Goal: Task Accomplishment & Management: Manage account settings

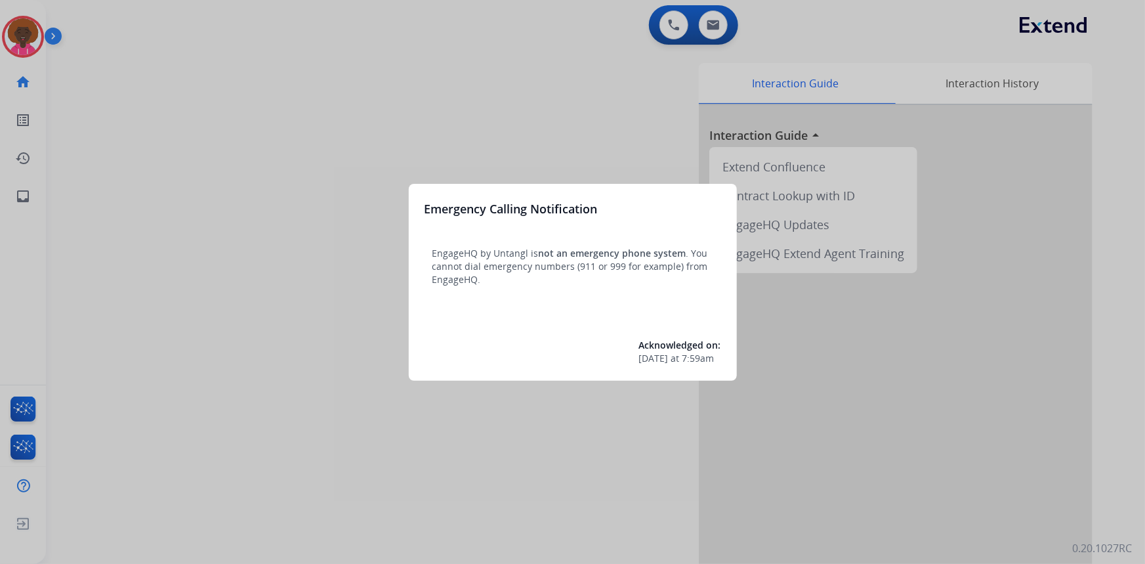
click at [35, 48] on div at bounding box center [572, 282] width 1145 height 564
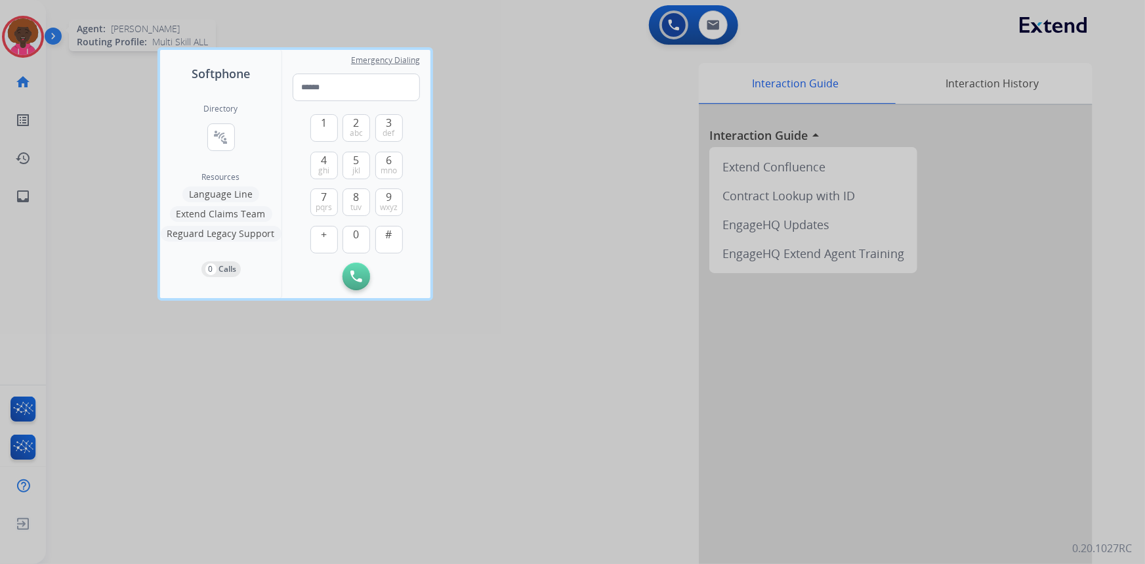
drag, startPoint x: 19, startPoint y: 20, endPoint x: 19, endPoint y: 27, distance: 7.2
click at [19, 24] on div at bounding box center [572, 282] width 1145 height 564
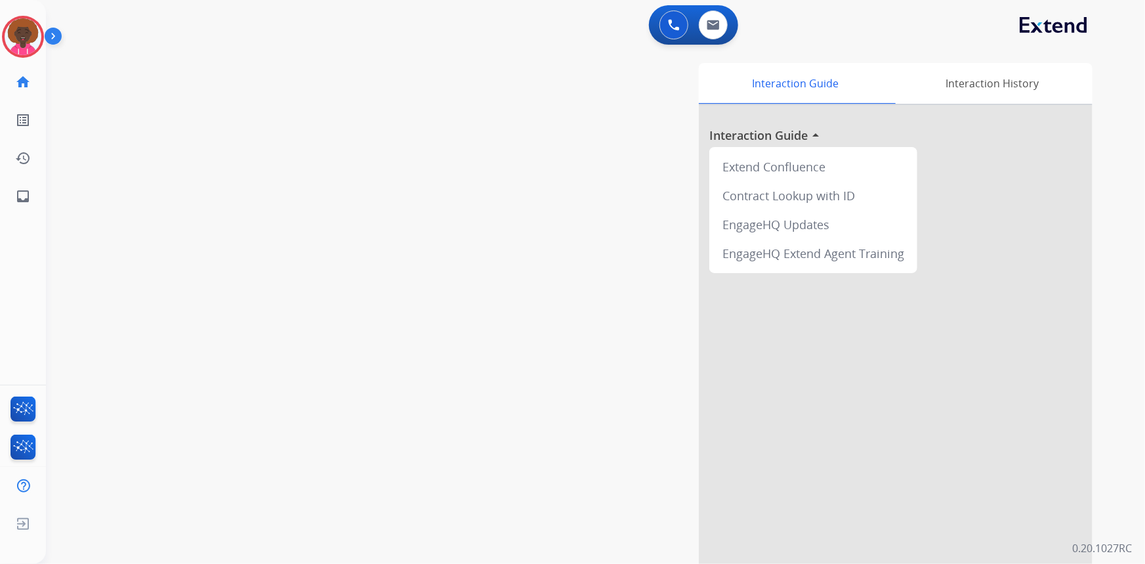
click at [1, 29] on div "[PERSON_NAME] Logged In Edit Avatar Agent: [PERSON_NAME] Profile: Multi Skill A…" at bounding box center [23, 37] width 46 height 42
drag, startPoint x: 20, startPoint y: 34, endPoint x: 39, endPoint y: 50, distance: 24.7
click at [20, 35] on img at bounding box center [23, 36] width 37 height 37
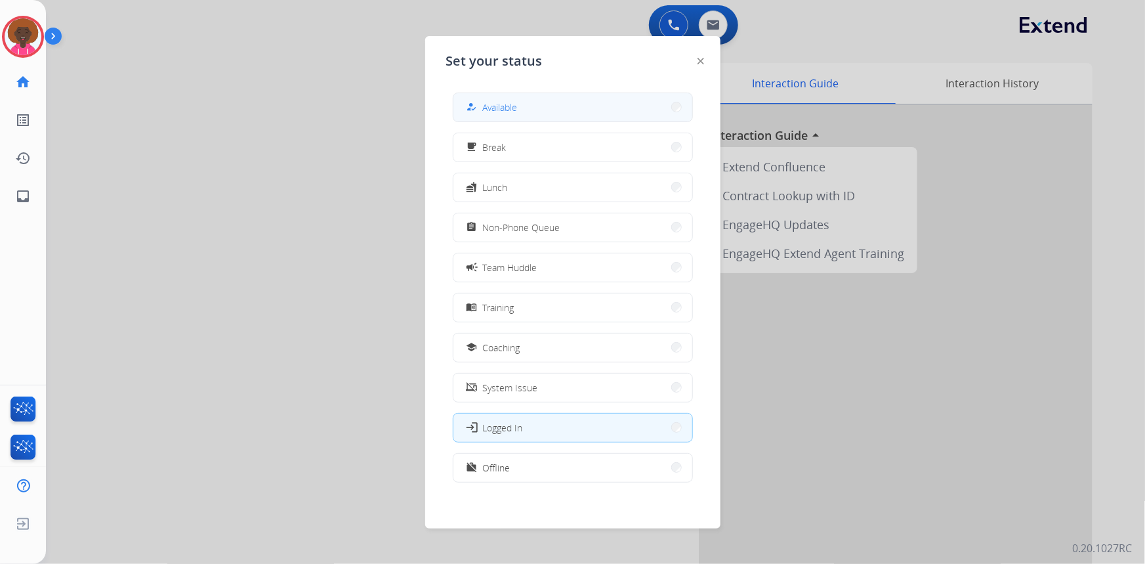
click at [507, 108] on span "Available" at bounding box center [500, 107] width 35 height 14
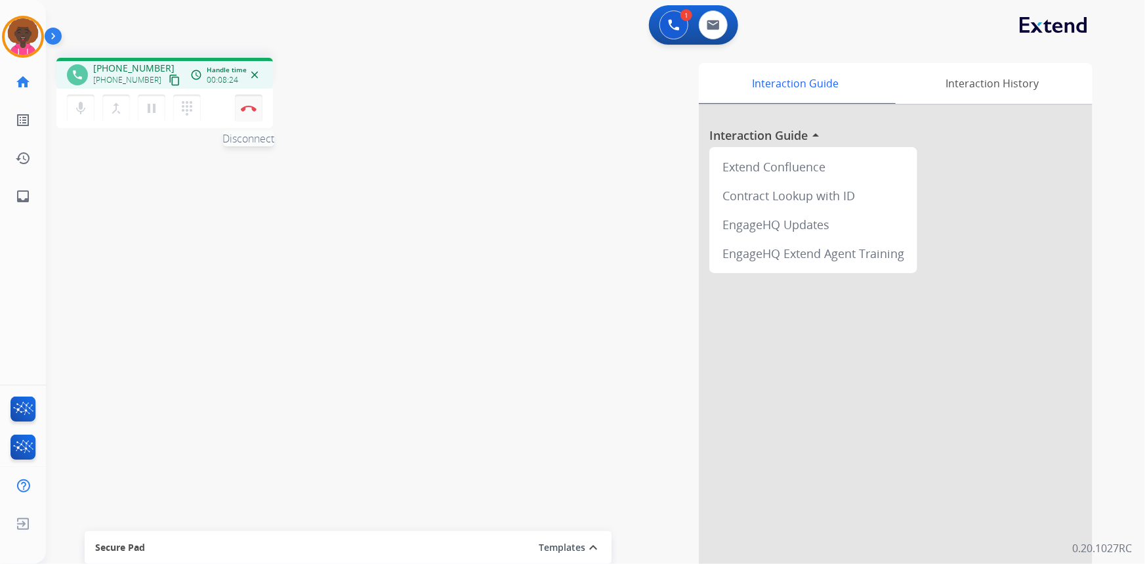
click at [241, 105] on img at bounding box center [249, 108] width 16 height 7
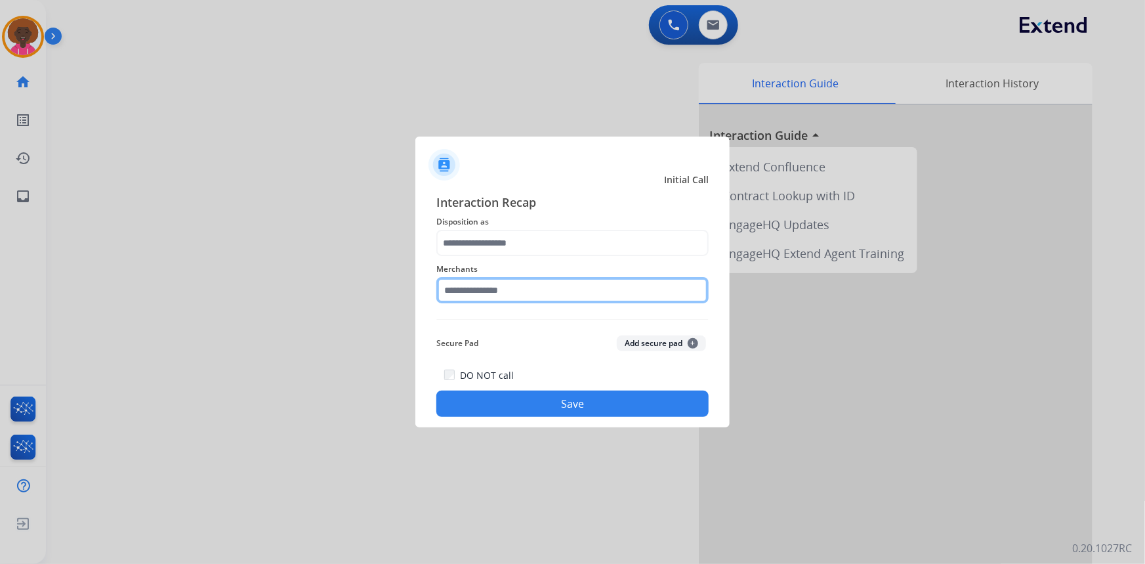
click at [474, 289] on input "text" at bounding box center [572, 290] width 272 height 26
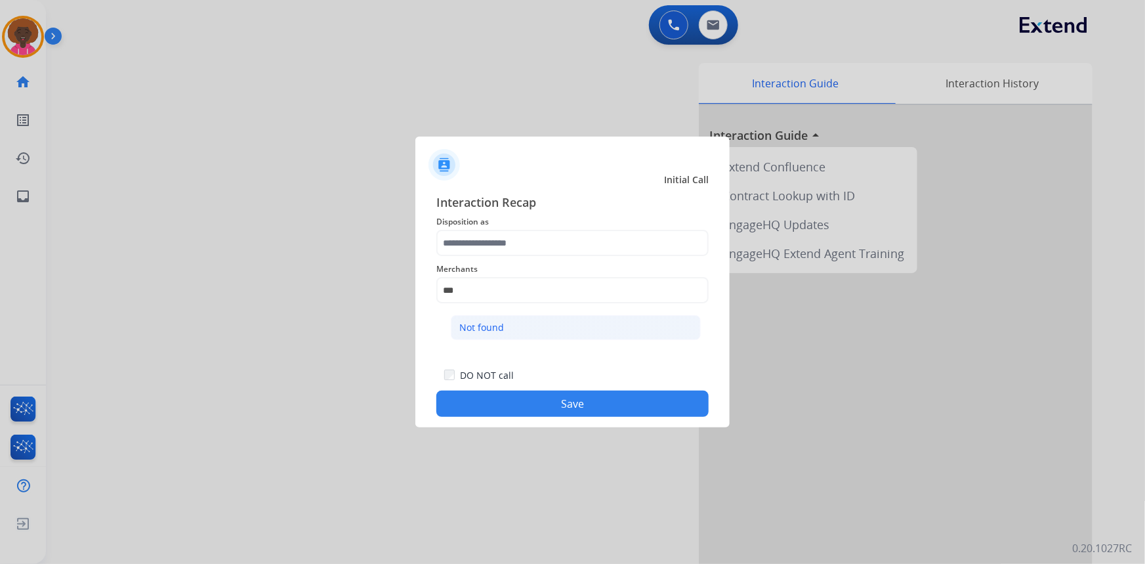
drag, startPoint x: 472, startPoint y: 321, endPoint x: 472, endPoint y: 330, distance: 9.2
click at [472, 327] on div "Not found" at bounding box center [481, 327] width 45 height 13
type input "*********"
click at [492, 259] on div "Merchants *********" at bounding box center [572, 282] width 272 height 52
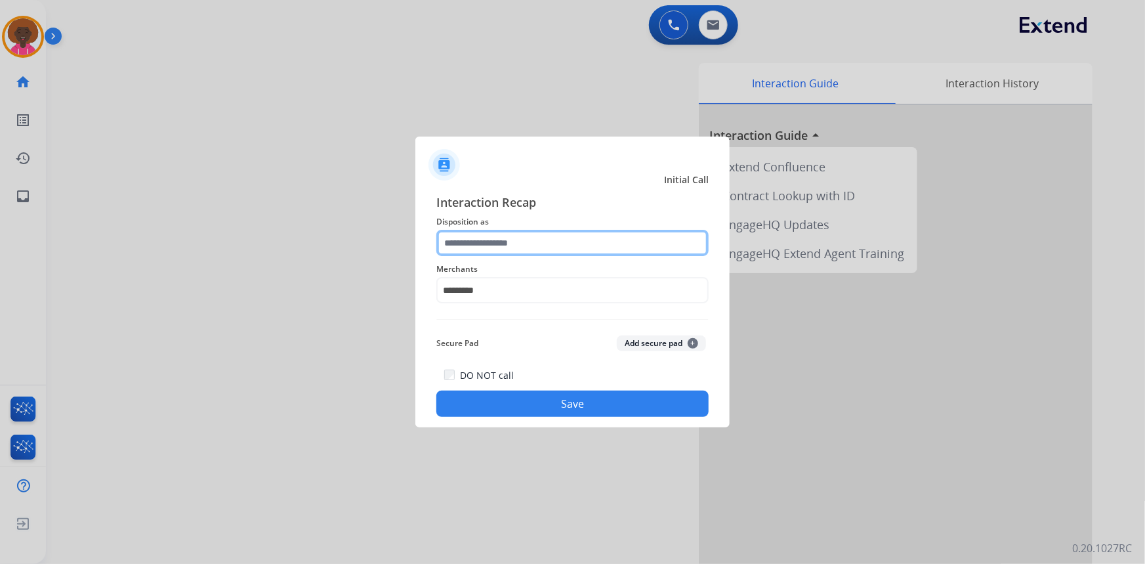
click at [494, 248] on input "text" at bounding box center [572, 243] width 272 height 26
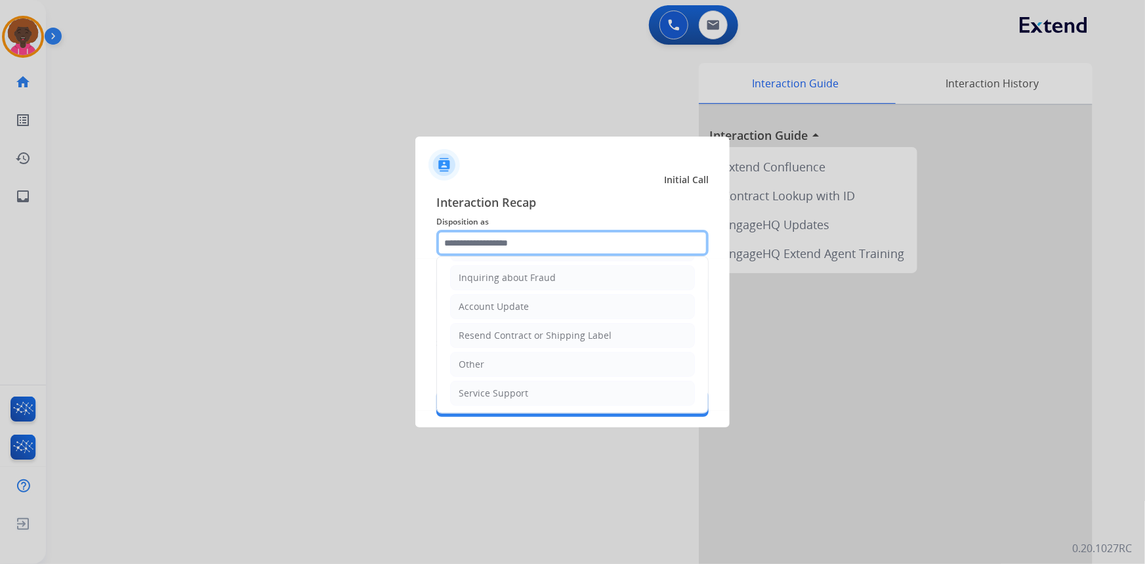
scroll to position [24, 0]
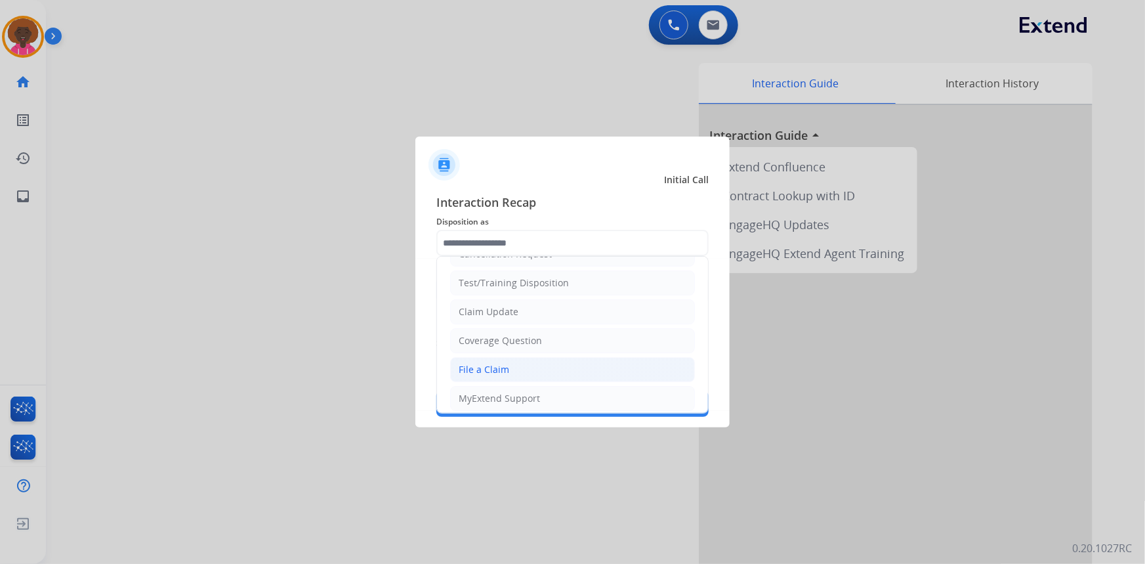
click at [526, 376] on li "File a Claim" at bounding box center [572, 369] width 245 height 25
type input "**********"
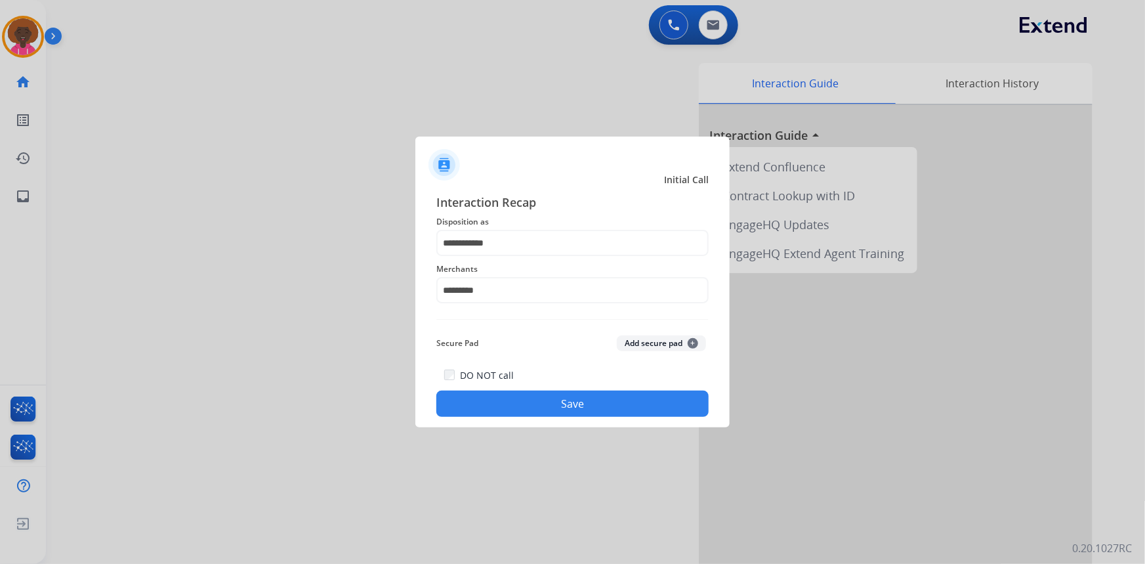
click at [513, 400] on button "Save" at bounding box center [572, 403] width 272 height 26
click at [574, 304] on div "Merchants" at bounding box center [572, 282] width 272 height 52
click at [585, 272] on span "Merchants" at bounding box center [572, 269] width 272 height 16
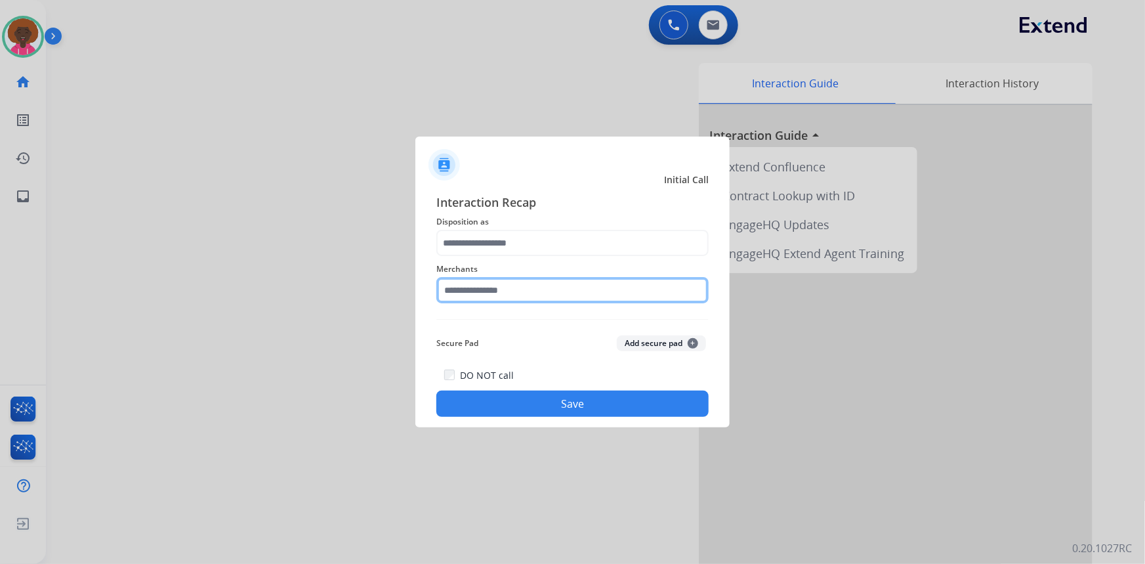
click at [551, 291] on input "text" at bounding box center [572, 290] width 272 height 26
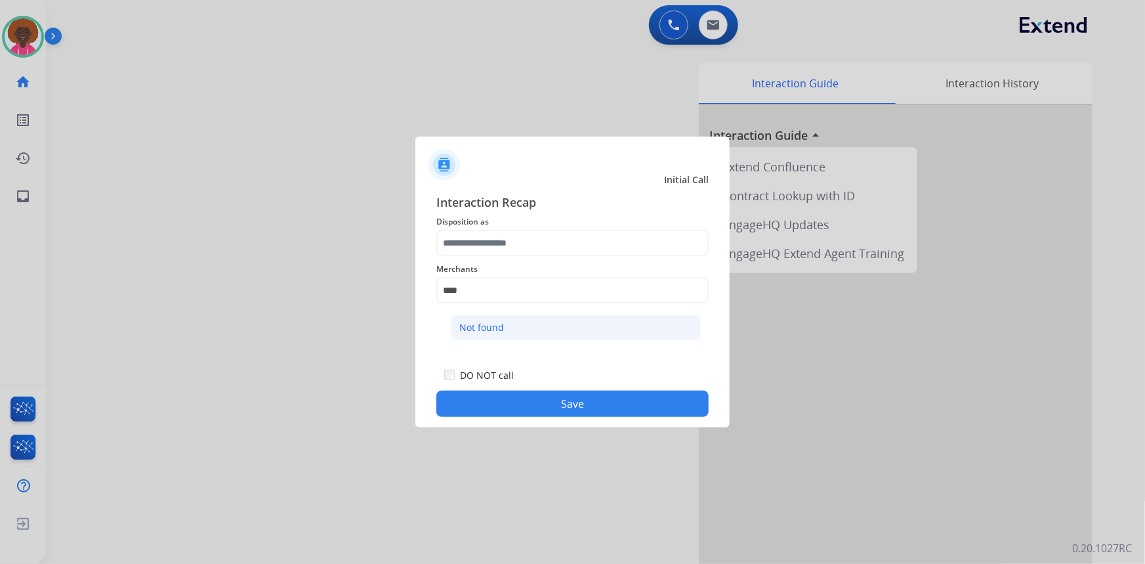
click at [503, 338] on li "Not found" at bounding box center [576, 327] width 250 height 25
type input "*********"
click at [565, 260] on div "Merchants *********" at bounding box center [572, 282] width 272 height 52
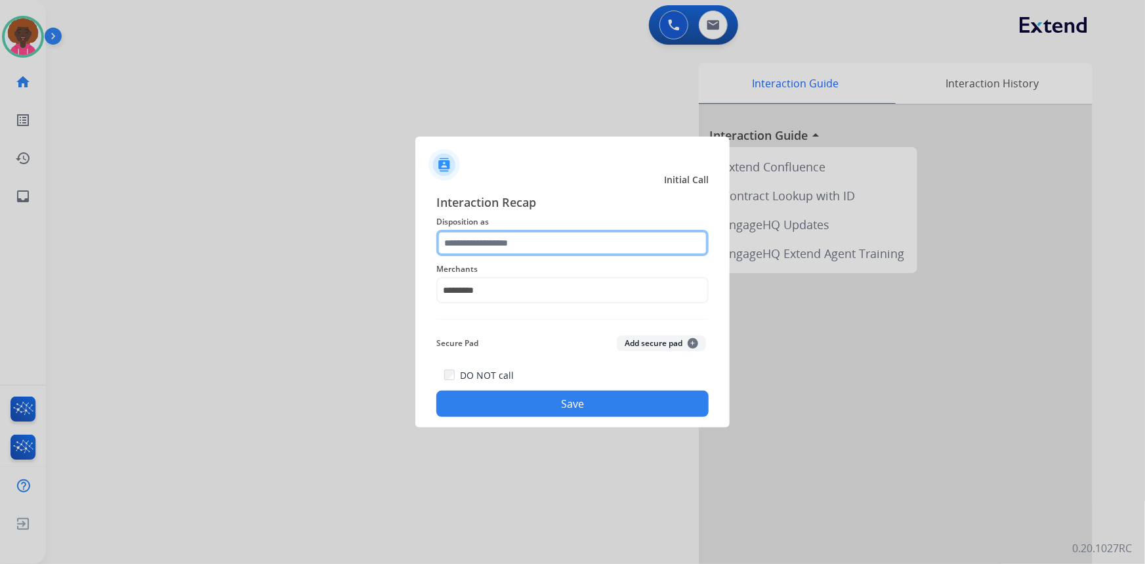
click at [562, 249] on input "text" at bounding box center [572, 243] width 272 height 26
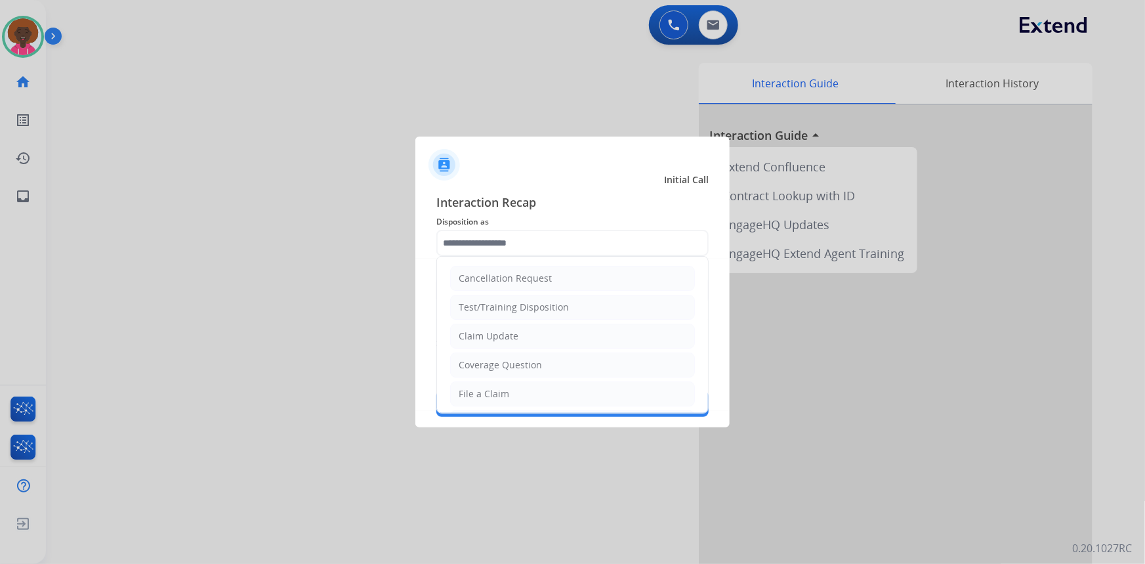
click at [570, 380] on ul "Cancellation Request Test/Training Disposition Claim Update Coverage Question F…" at bounding box center [572, 437] width 271 height 361
click at [572, 398] on li "File a Claim" at bounding box center [572, 393] width 245 height 25
type input "**********"
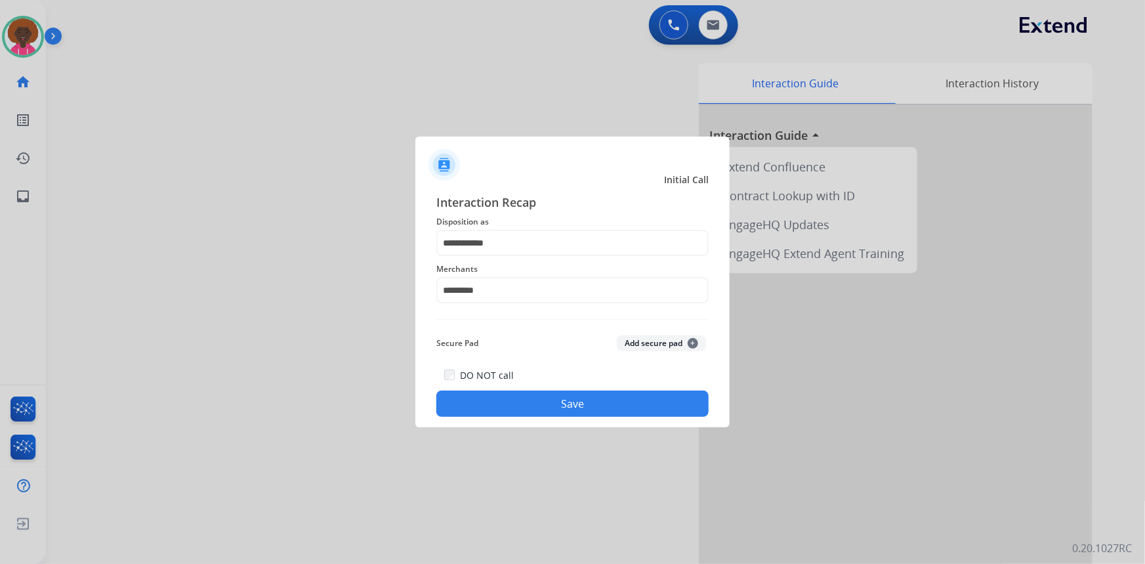
click at [551, 396] on button "Save" at bounding box center [572, 403] width 272 height 26
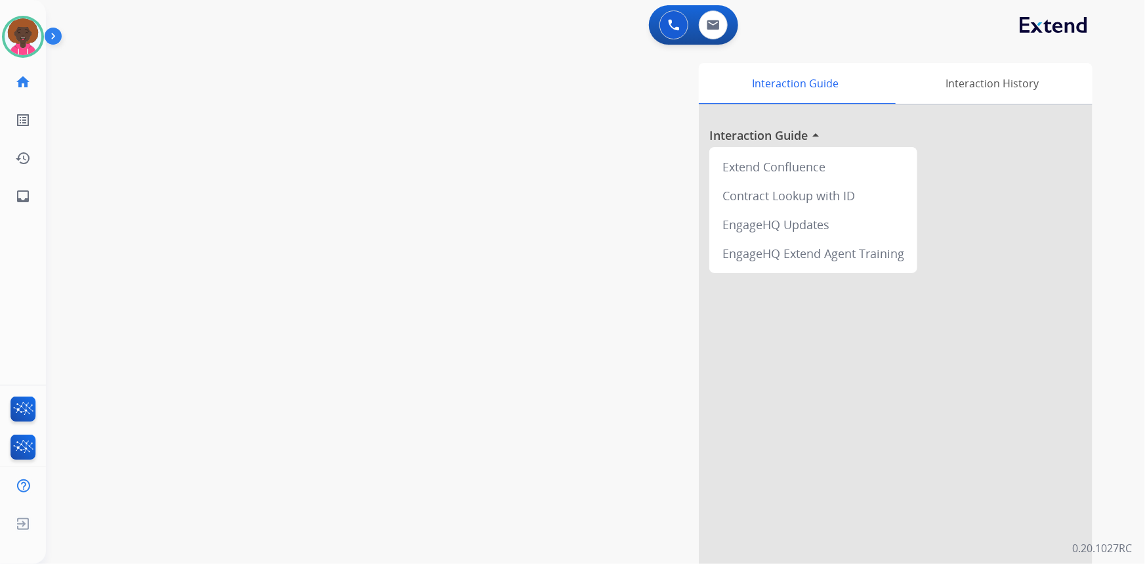
click at [49, 30] on img at bounding box center [56, 38] width 22 height 25
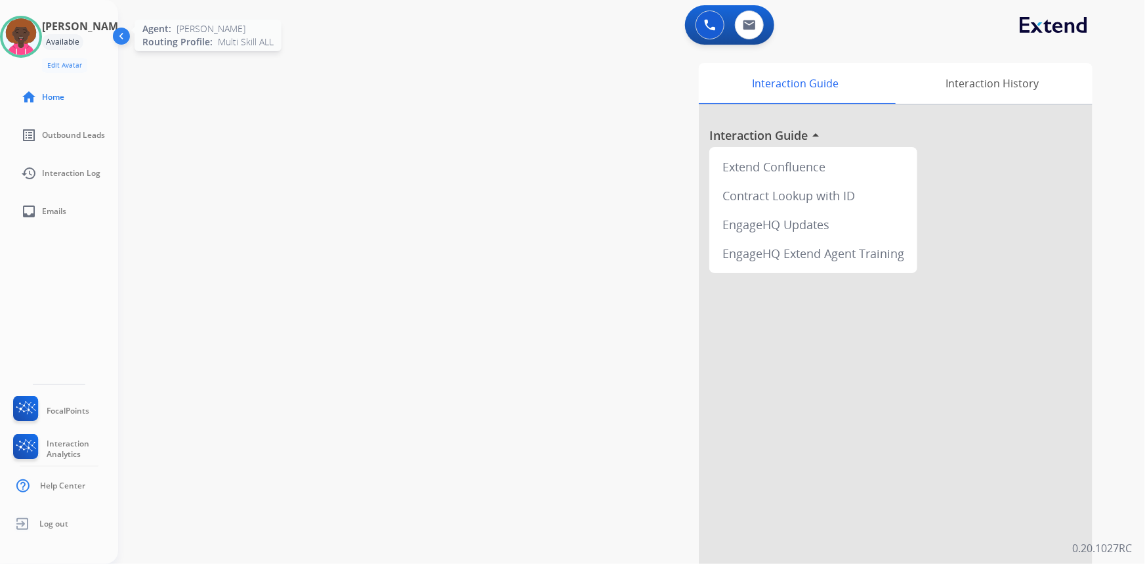
click at [39, 30] on img at bounding box center [21, 36] width 37 height 37
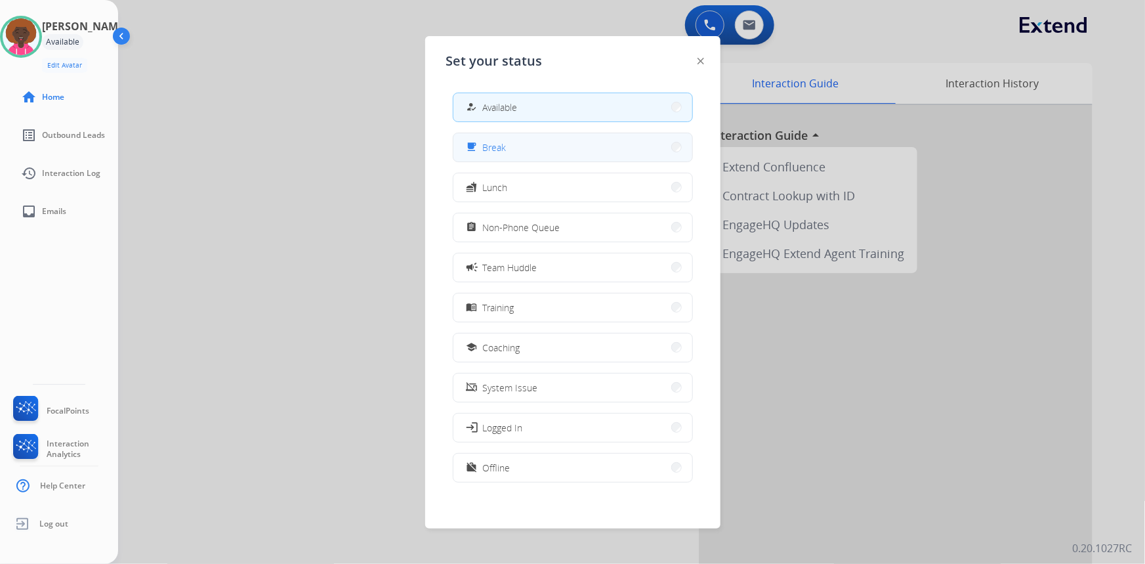
click at [543, 134] on button "free_breakfast Break" at bounding box center [572, 147] width 239 height 28
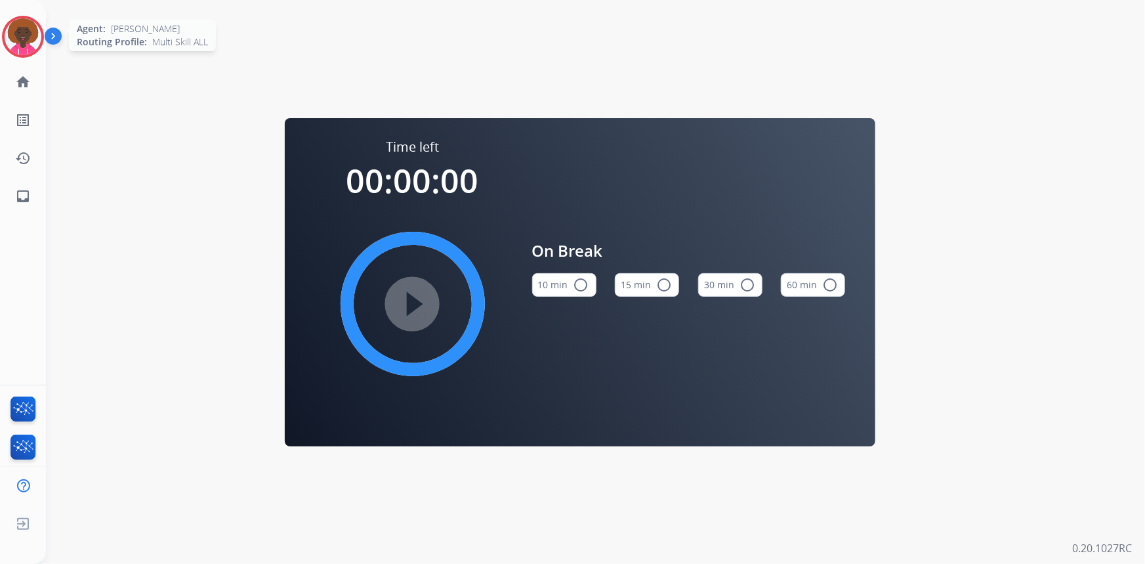
click at [15, 35] on img at bounding box center [23, 36] width 37 height 37
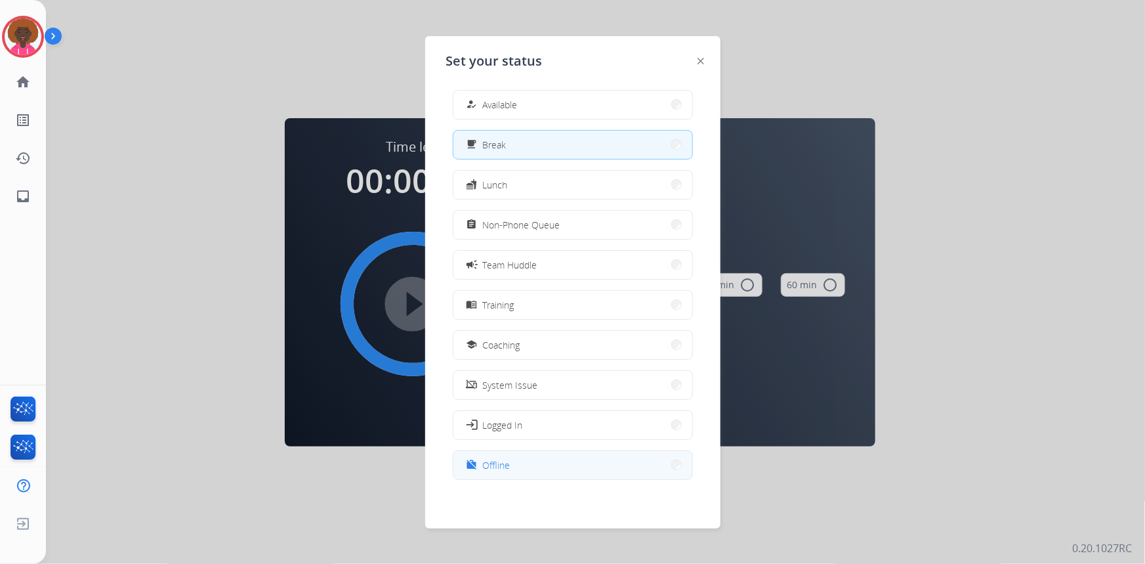
scroll to position [3, 0]
click at [515, 459] on button "work_off Offline" at bounding box center [572, 464] width 239 height 28
